Goal: Transaction & Acquisition: Purchase product/service

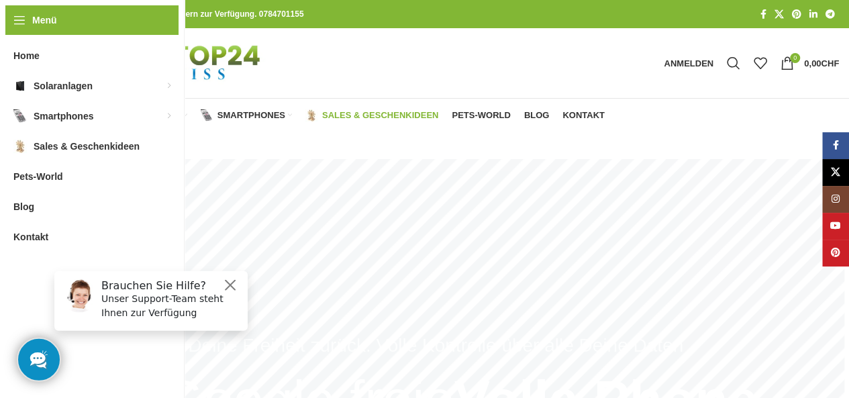
click at [353, 113] on span "Sales & Geschenkideen" at bounding box center [380, 115] width 116 height 11
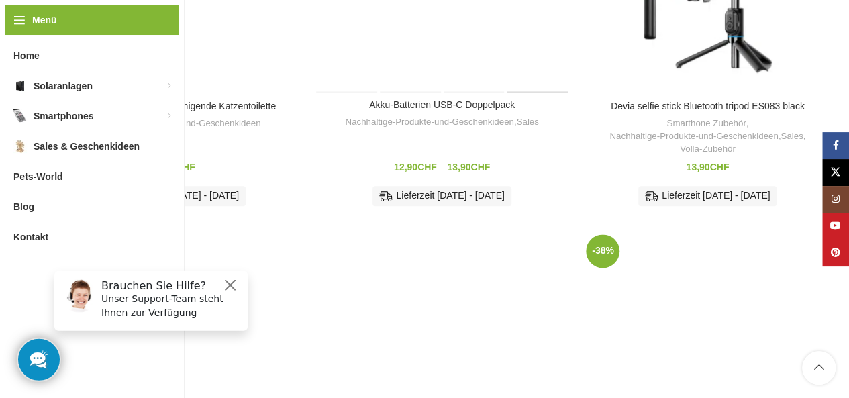
scroll to position [805, 0]
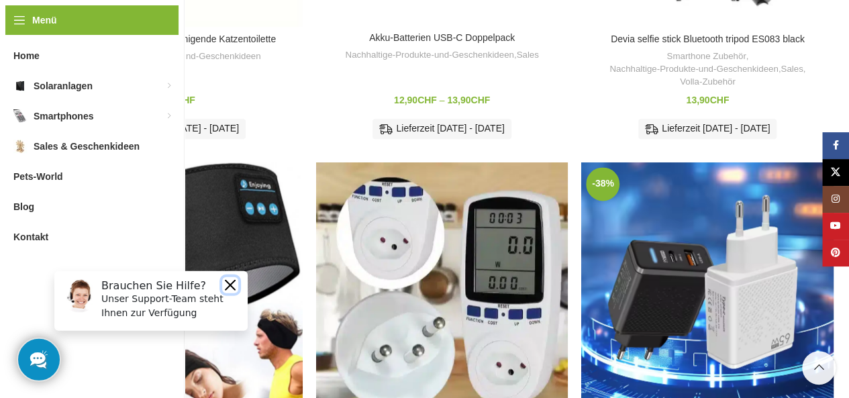
click at [232, 282] on button "Close" at bounding box center [230, 285] width 16 height 16
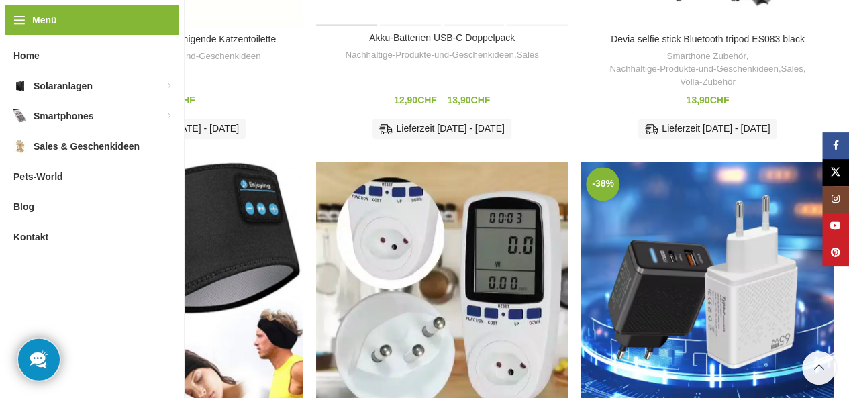
scroll to position [1655, 0]
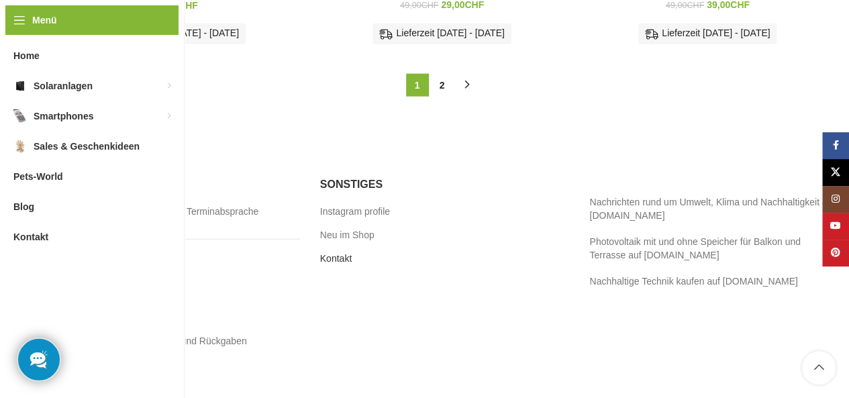
click at [337, 252] on link "Kontakt" at bounding box center [336, 258] width 33 height 13
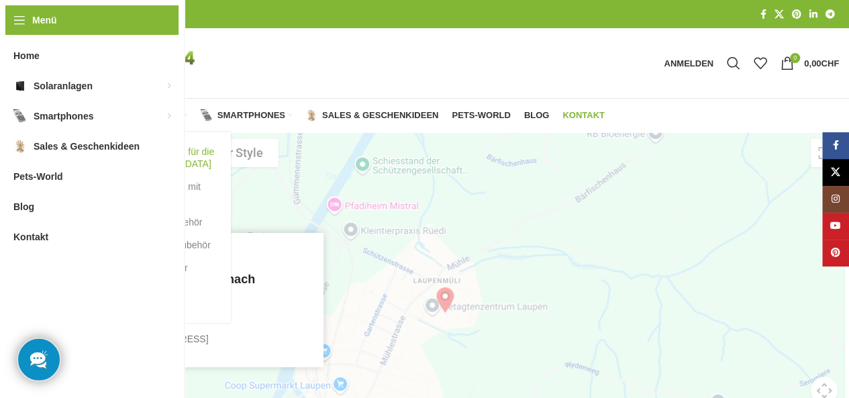
click at [138, 149] on link "Balkonkraftwerke für die [GEOGRAPHIC_DATA]" at bounding box center [157, 157] width 121 height 35
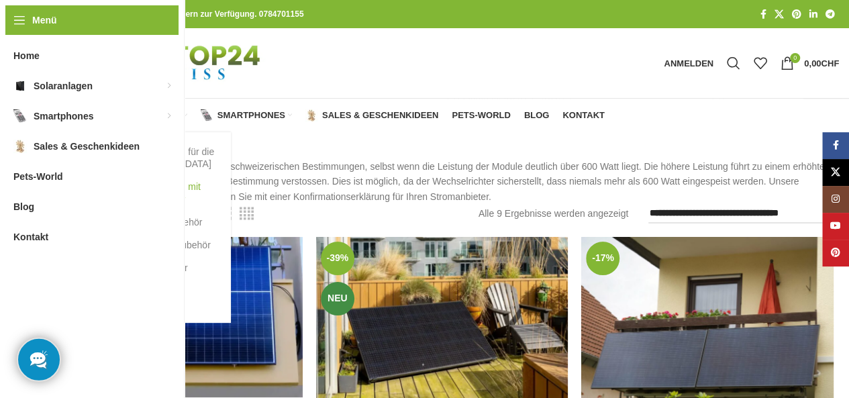
click at [171, 191] on link "Balkonkraftwerke mit Batterie Speicher" at bounding box center [157, 192] width 121 height 35
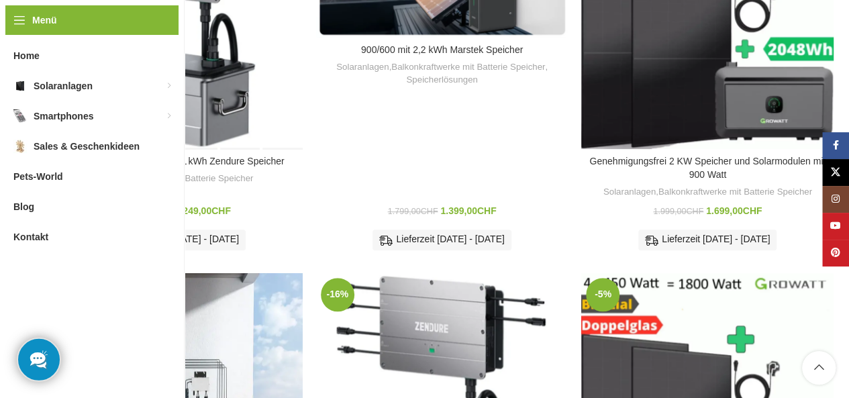
scroll to position [336, 0]
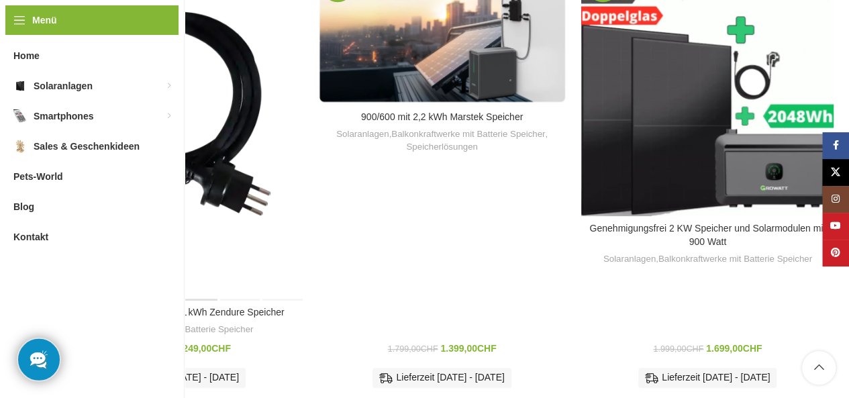
click at [199, 132] on div "Balkonkraftwerk 890 W mit 1 kWh Zendure Speicher" at bounding box center [198, 132] width 42 height 336
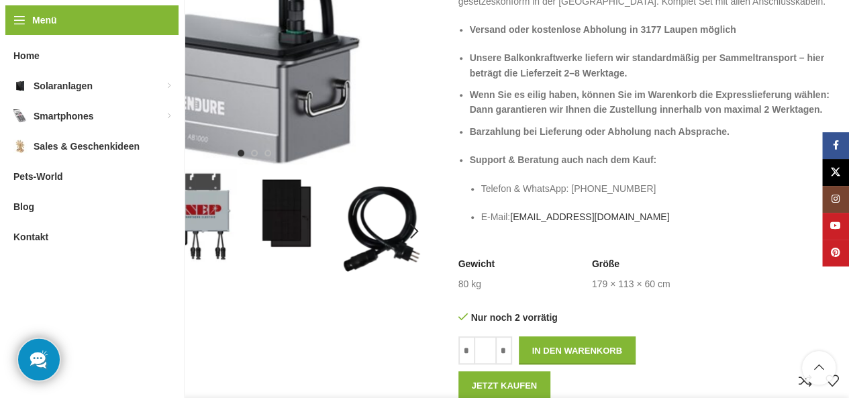
scroll to position [470, 0]
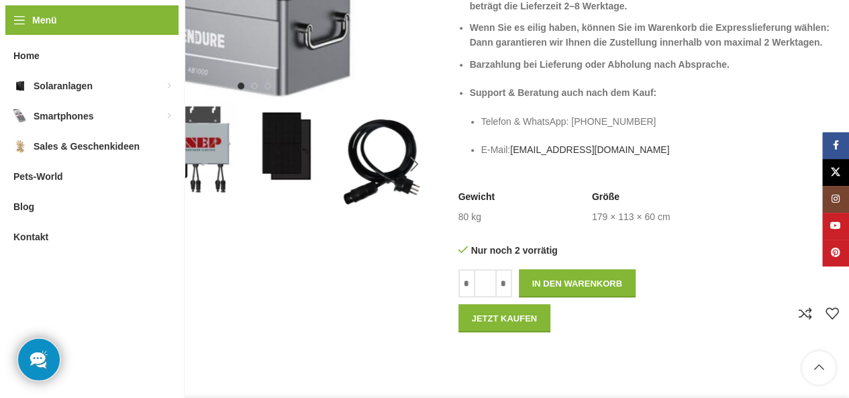
click at [415, 164] on div "Next slide" at bounding box center [415, 165] width 34 height 34
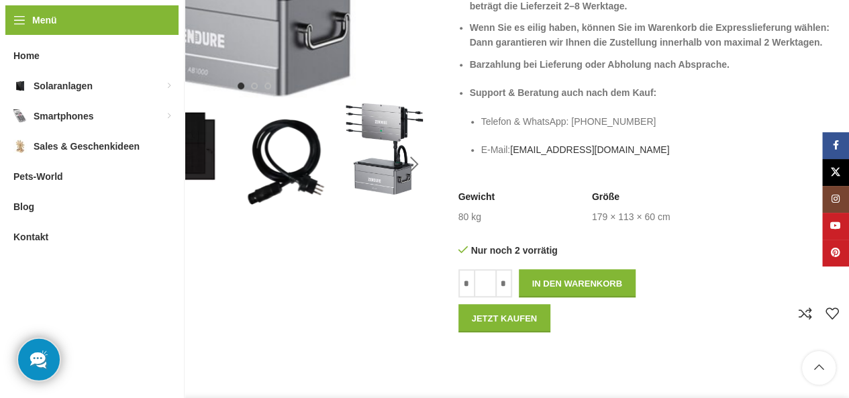
click at [413, 164] on div "Next slide" at bounding box center [415, 165] width 34 height 34
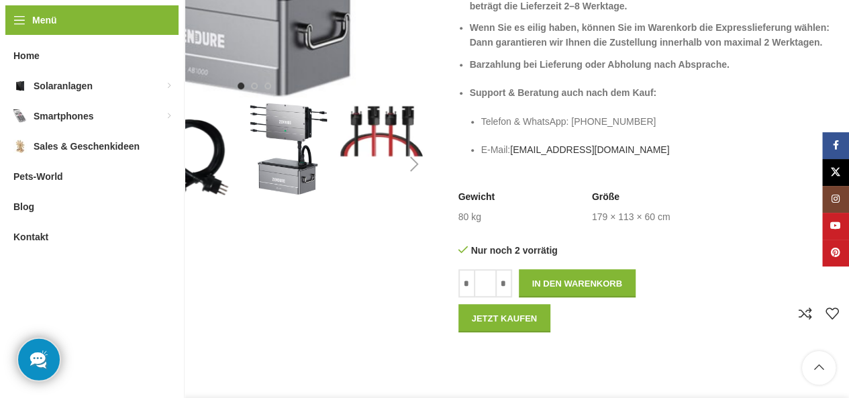
click at [413, 164] on div "Next slide" at bounding box center [415, 165] width 34 height 34
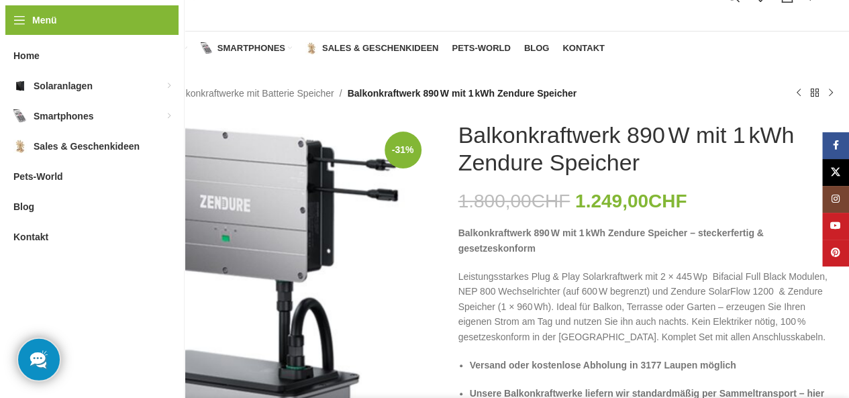
scroll to position [0, 0]
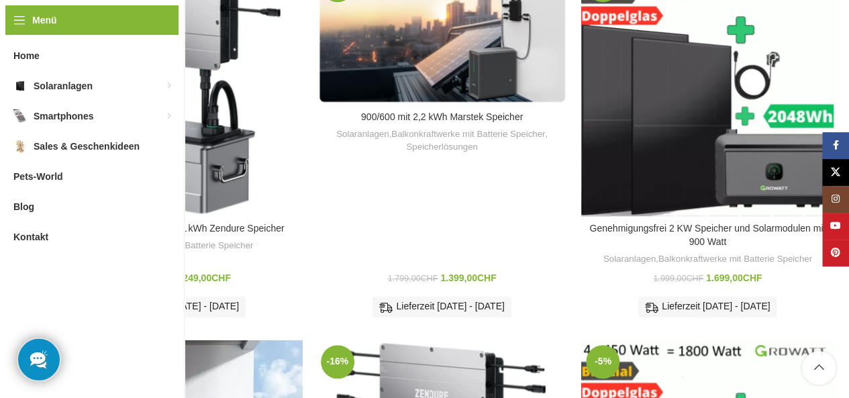
scroll to position [201, 0]
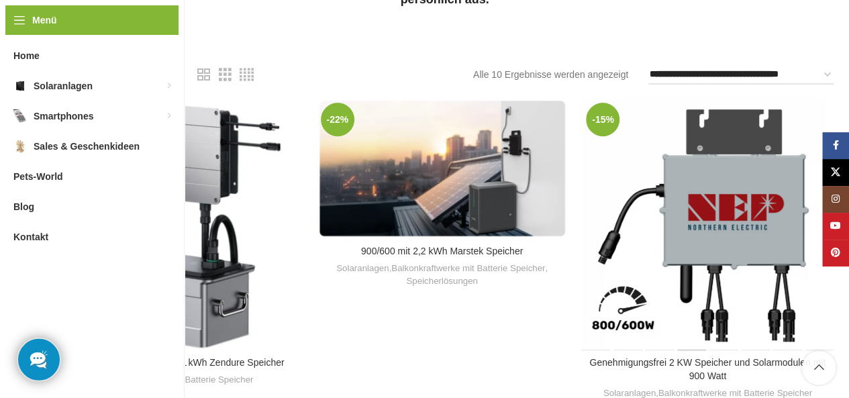
click at [679, 219] on div "Genehmigungsfrei 2 KW Speicher und Solarmodulen mit 900 Watt" at bounding box center [692, 224] width 32 height 252
